Goal: Task Accomplishment & Management: Manage account settings

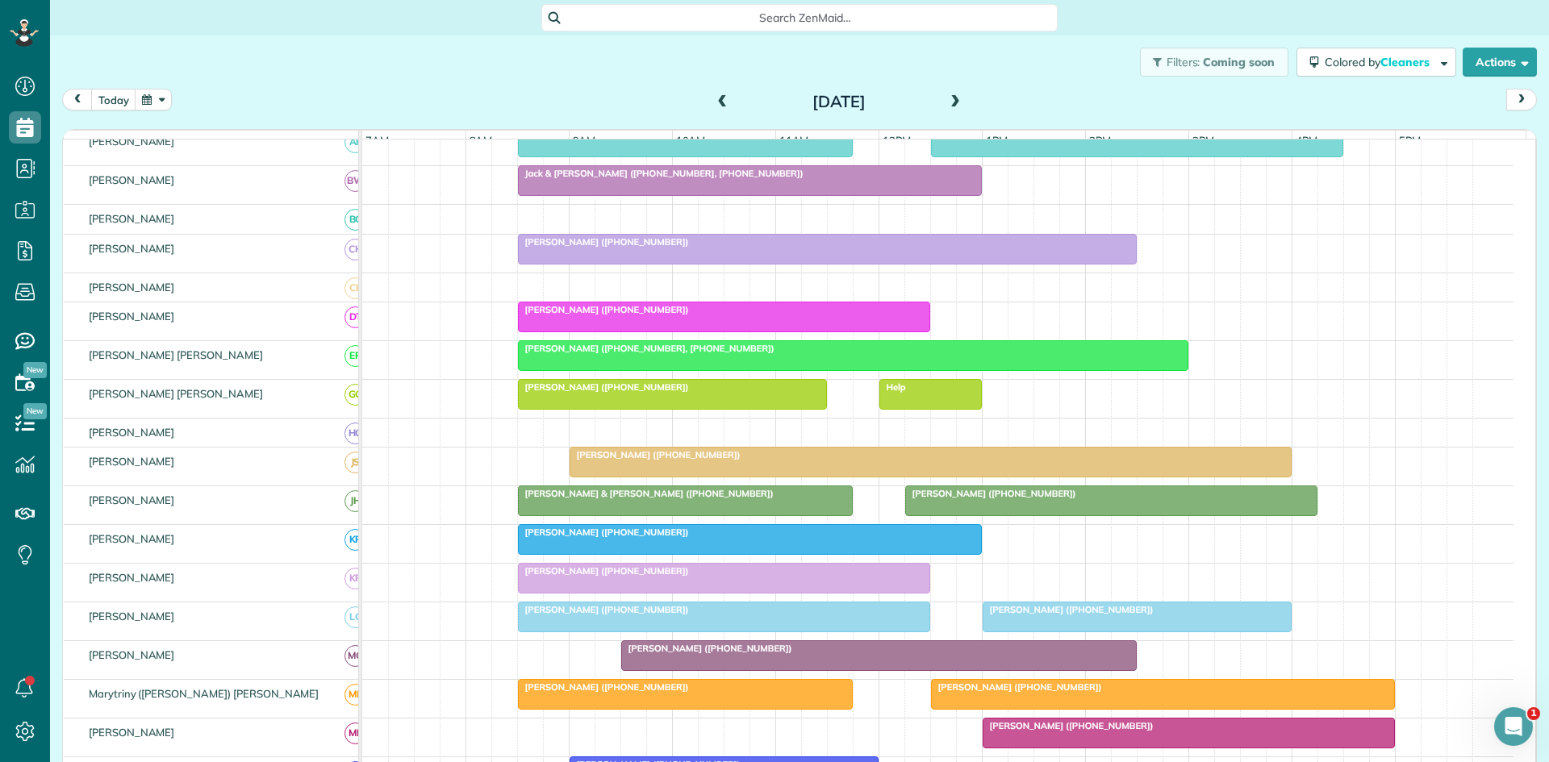
scroll to position [7, 7]
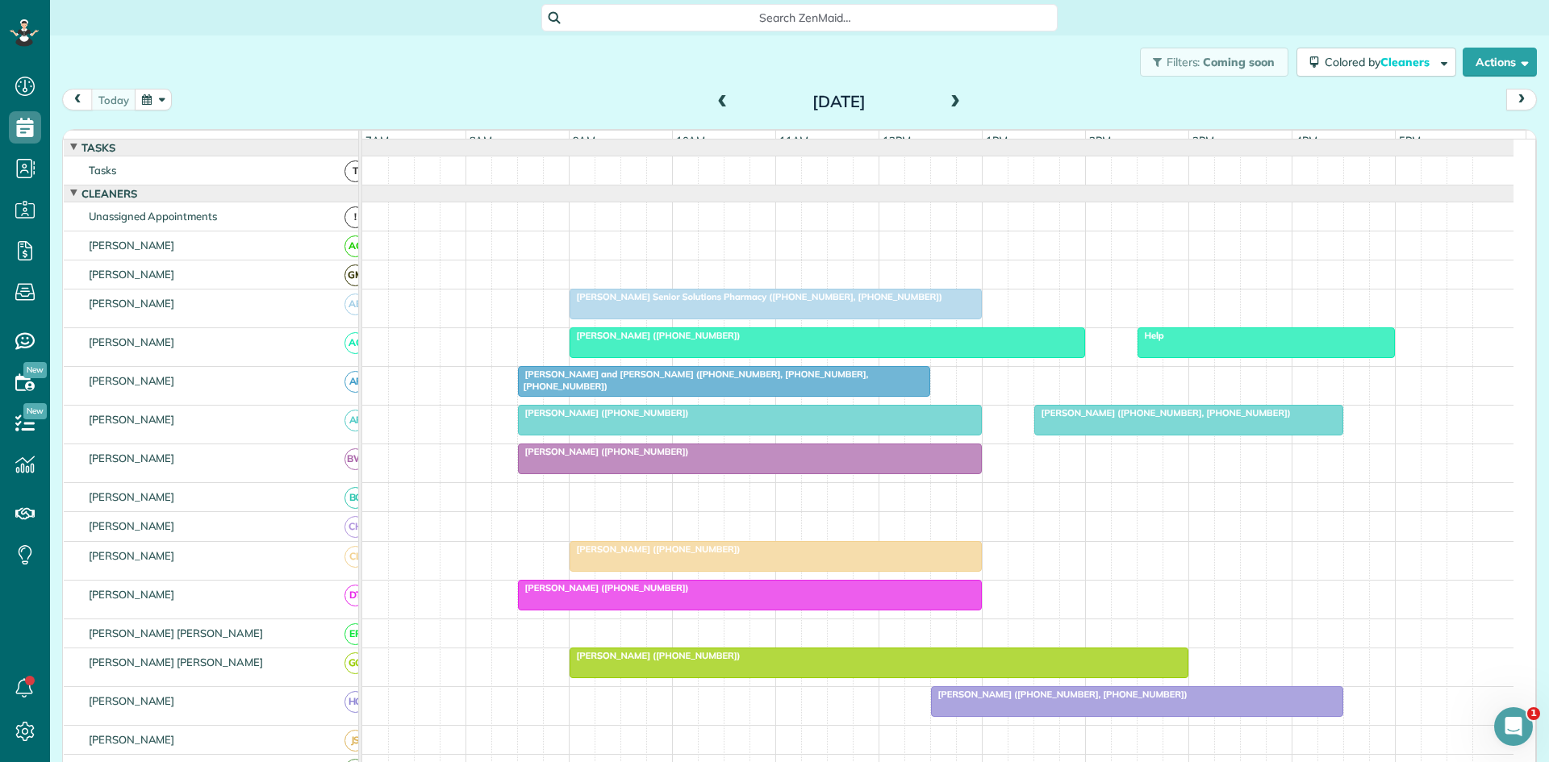
scroll to position [269, 0]
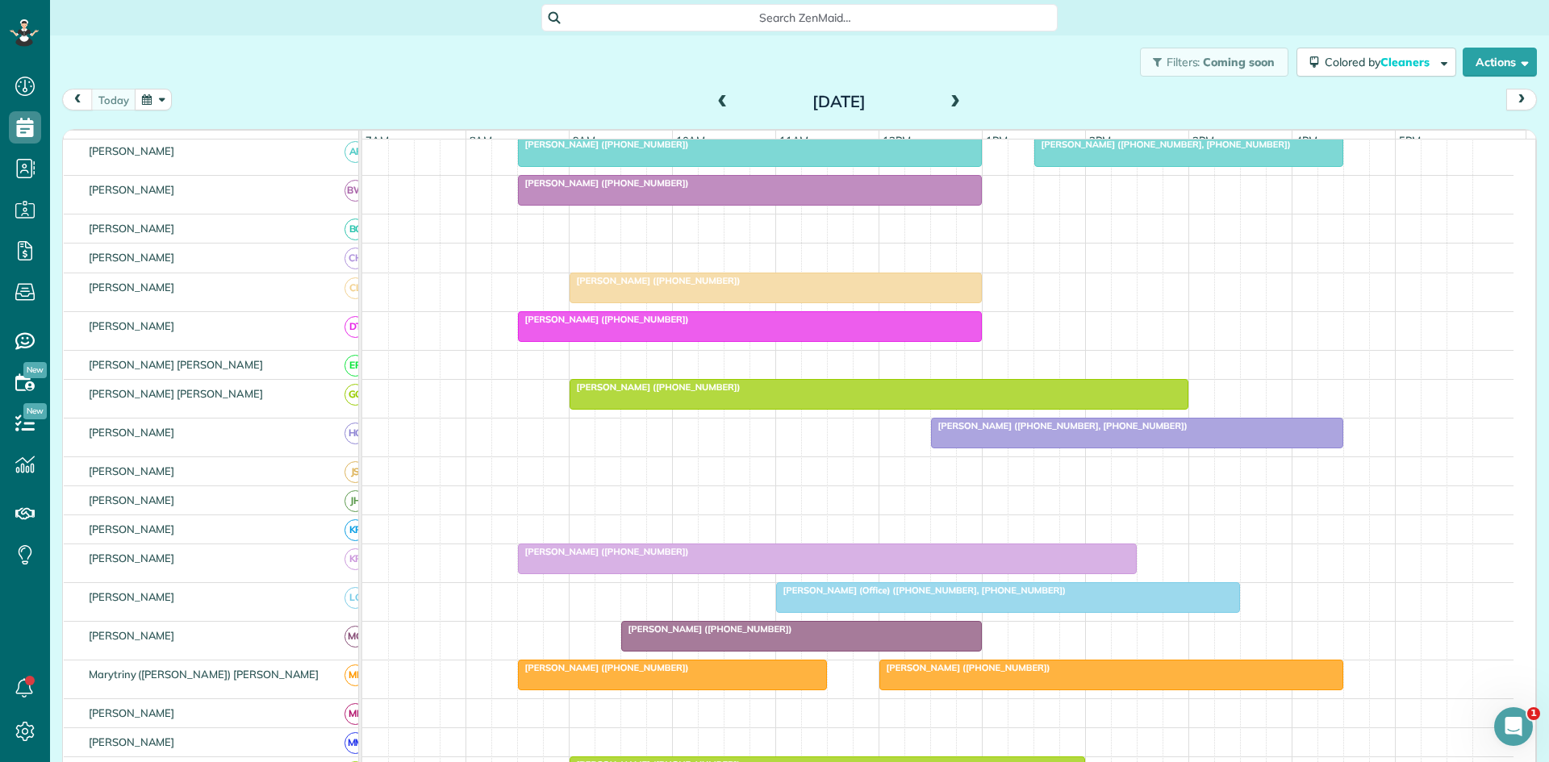
click at [905, 596] on span "Phillip Gracia (Office) (+18174464777, +18174018953)" at bounding box center [920, 590] width 291 height 11
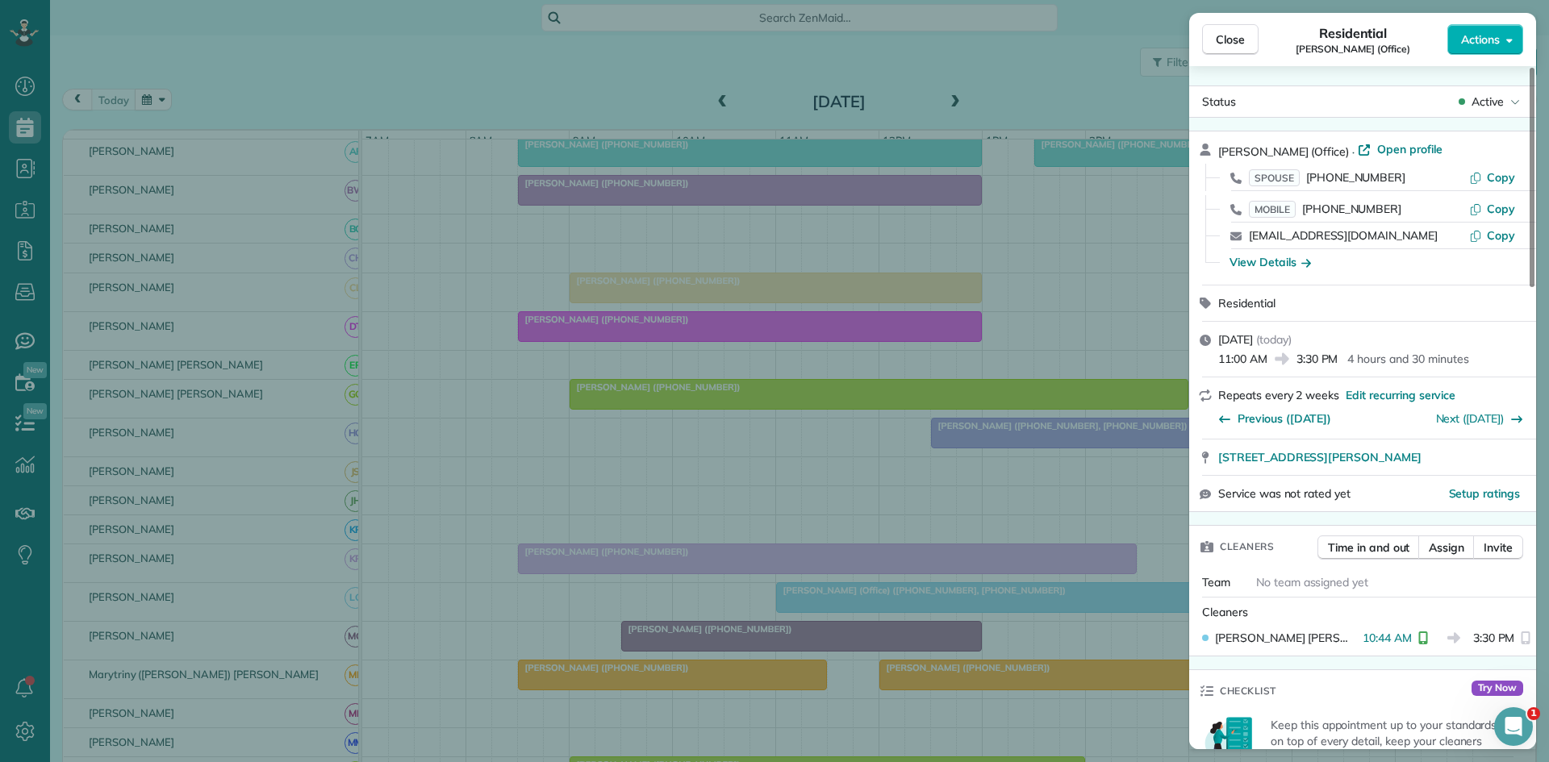
drag, startPoint x: 909, startPoint y: 515, endPoint x: 774, endPoint y: 553, distance: 140.0
click at [909, 513] on div "Close Residential Phillip Gracia (Office) Actions Status Active Phillip Gracia …" at bounding box center [774, 381] width 1549 height 762
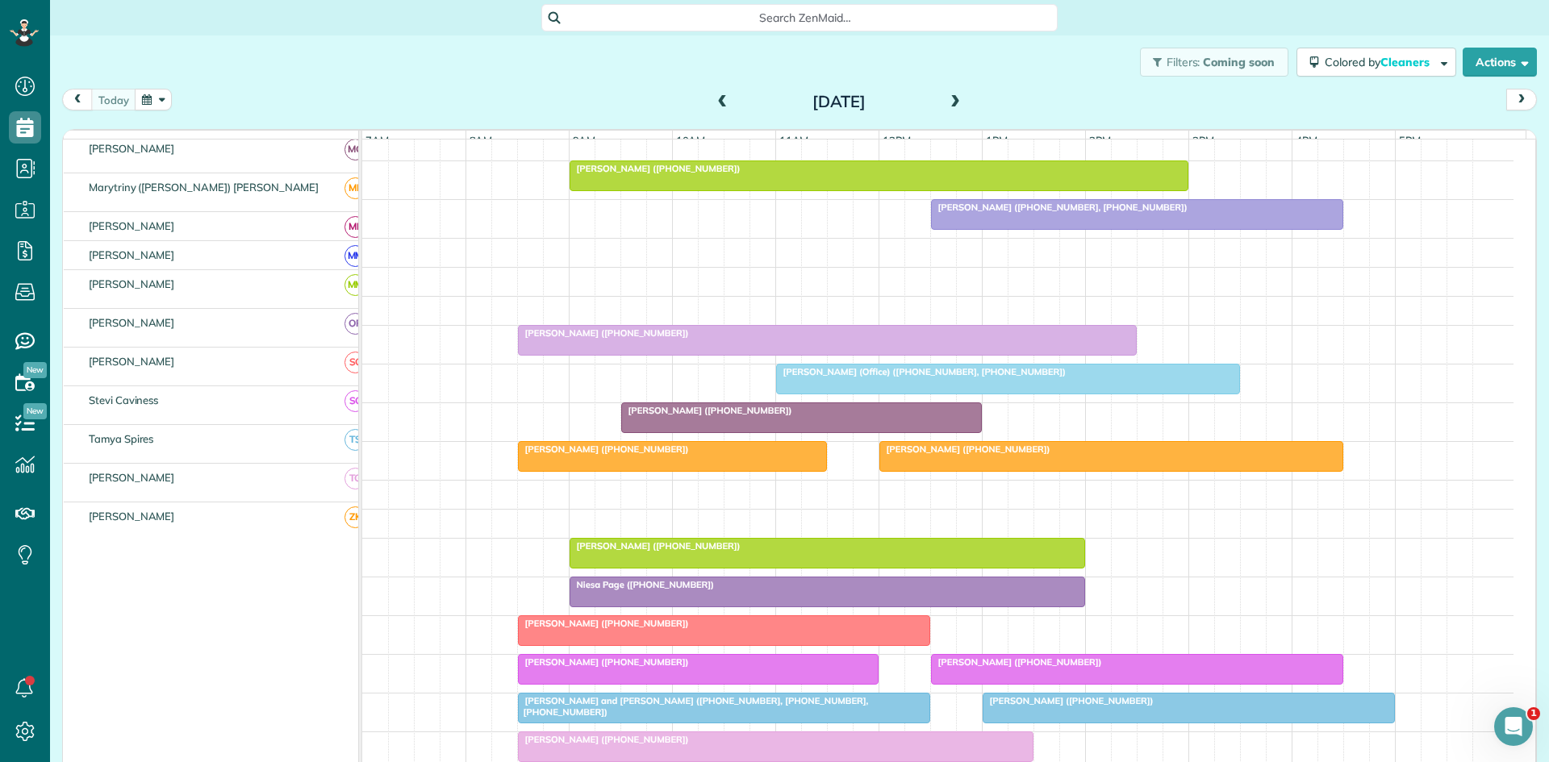
scroll to position [487, 0]
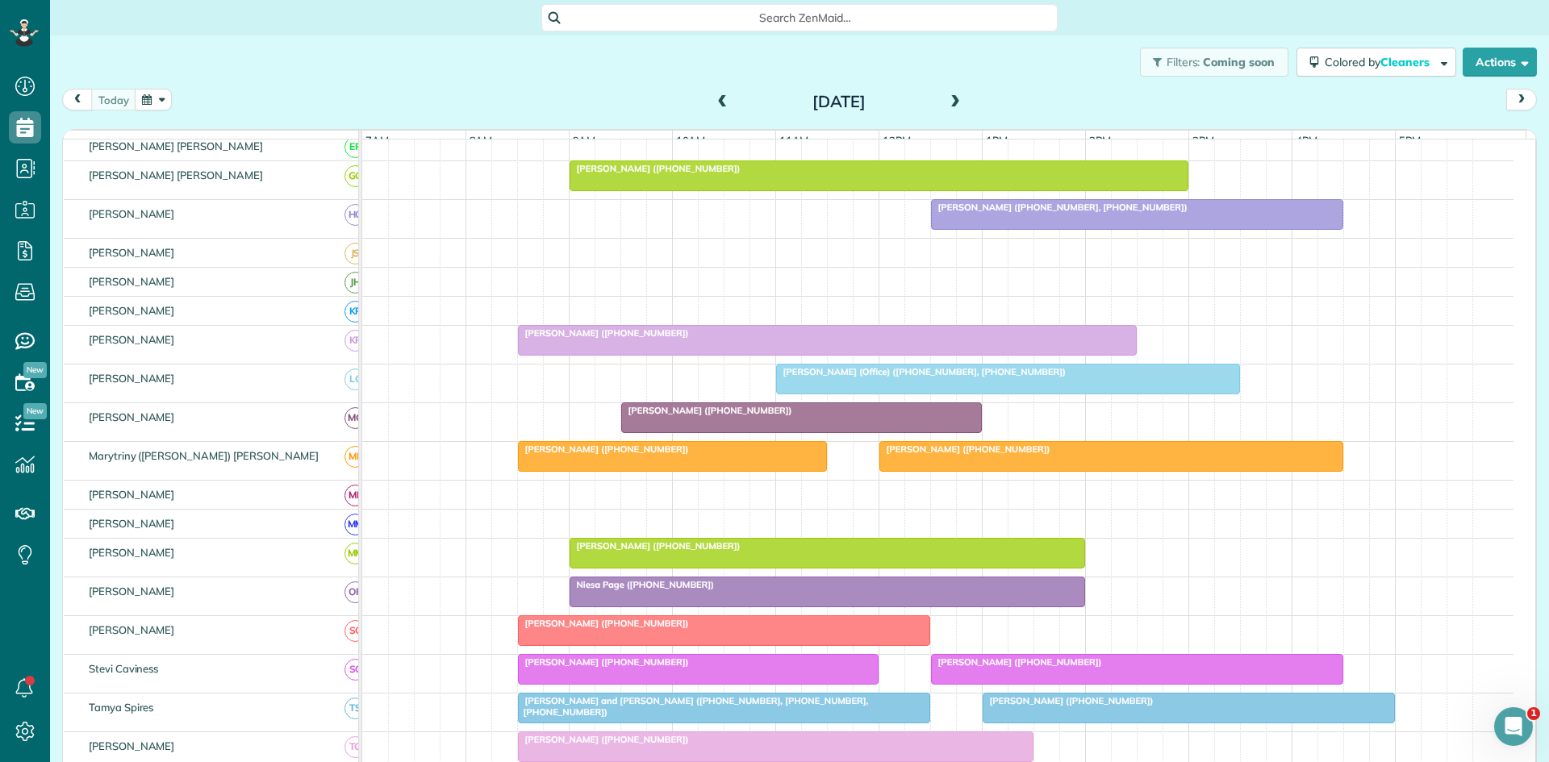
click at [980, 213] on span "Lonnie Murphy (+18174319880, +18179058983)" at bounding box center [1059, 207] width 258 height 11
